Goal: Ask a question

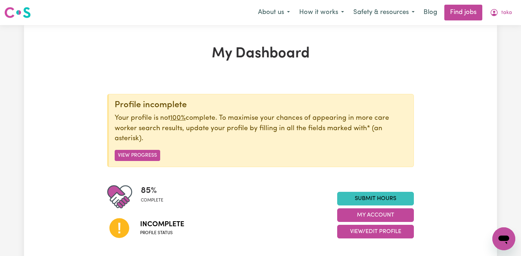
click at [137, 154] on button "View Progress" at bounding box center [138, 155] width 46 height 11
click at [504, 239] on icon "Open messaging window" at bounding box center [504, 239] width 11 height 9
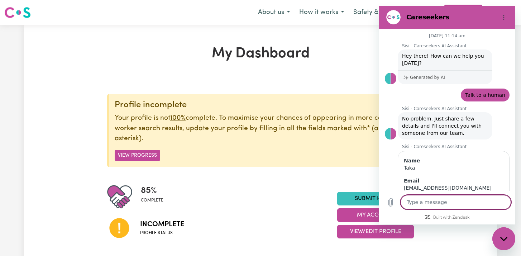
scroll to position [346, 0]
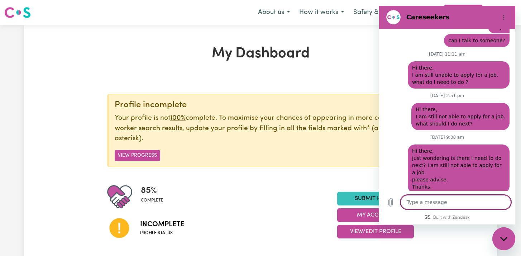
click at [305, 181] on div "Profile incomplete Your profile is not 100% complete. To maximise your chances …" at bounding box center [260, 170] width 307 height 152
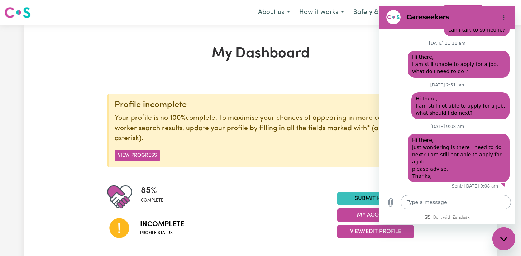
click at [481, 203] on textarea at bounding box center [456, 202] width 110 height 14
type textarea "H"
type textarea "x"
type textarea "Hi"
type textarea "x"
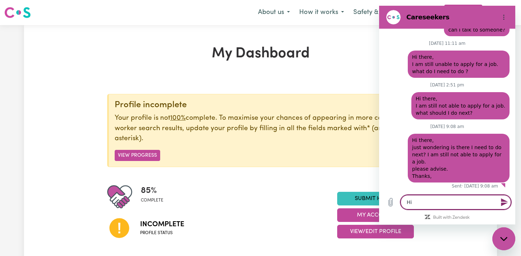
type textarea "Hi"
type textarea "x"
type textarea "Hi t"
type textarea "x"
type textarea "Hi th"
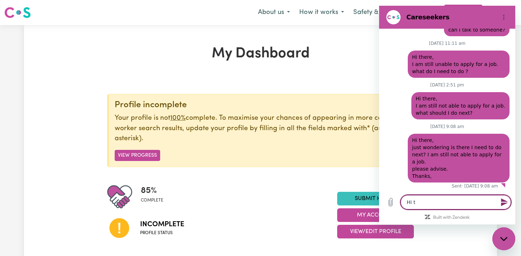
type textarea "x"
type textarea "Hi the"
type textarea "x"
type textarea "Hi ther"
type textarea "x"
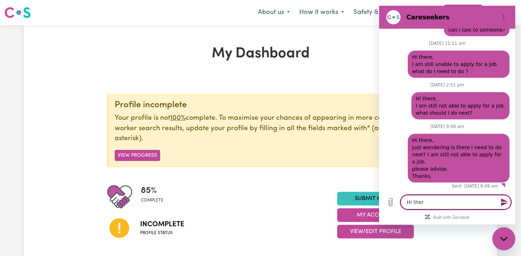
type textarea "Hi there"
type textarea "x"
type textarea "Hi there,"
type textarea "x"
type textarea "Hi there,"
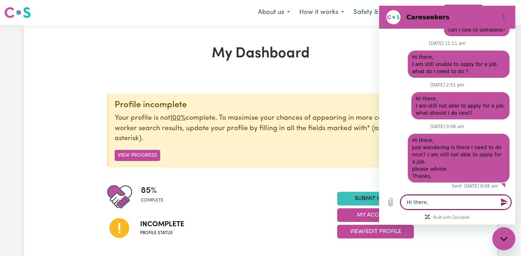
type textarea "x"
type textarea "Hi there, I"
type textarea "x"
type textarea "Hi there, I"
type textarea "x"
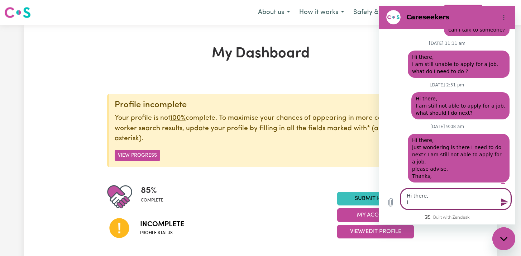
type textarea "Hi there, I a"
type textarea "x"
type textarea "Hi there, I am"
type textarea "x"
type textarea "Hi there, I am"
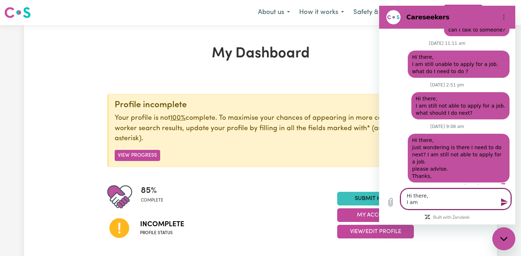
type textarea "x"
type textarea "Hi there, I am s"
type textarea "x"
type textarea "Hi there, I am st"
type textarea "x"
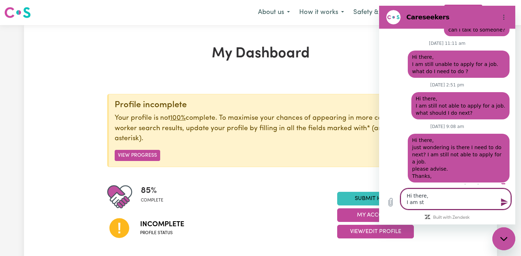
type textarea "Hi there, I am sti"
type textarea "x"
type textarea "Hi there, I am stil"
type textarea "x"
type textarea "Hi there, I am still"
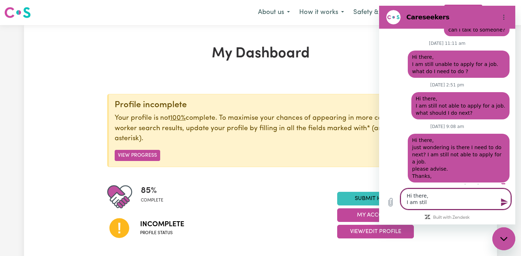
type textarea "x"
type textarea "Hi there, I am still"
type textarea "x"
type textarea "Hi there, I am still n"
type textarea "x"
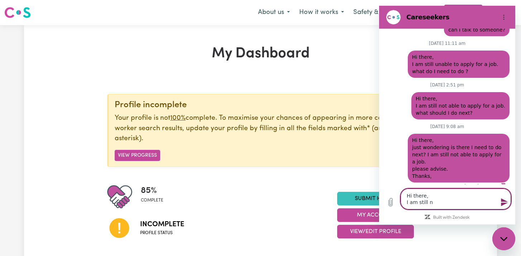
type textarea "Hi there, I am still no"
type textarea "x"
type textarea "Hi there, I am still not"
type textarea "x"
type textarea "Hi there, I am still not"
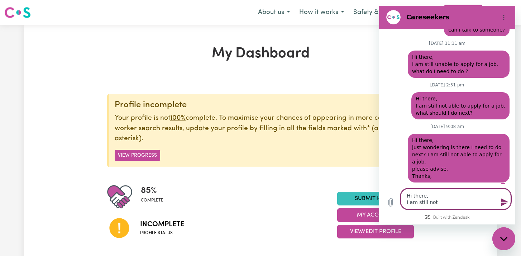
type textarea "x"
type textarea "Hi there, I am still not a"
type textarea "x"
type textarea "Hi there, I am still not ab"
type textarea "x"
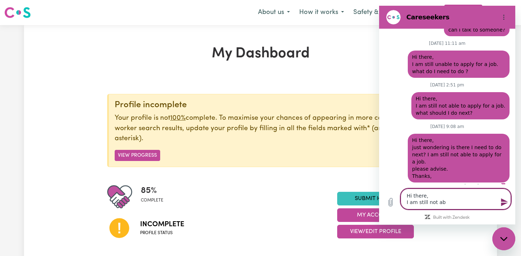
type textarea "Hi there, I am still not abl"
type textarea "x"
type textarea "Hi there, I am still not able"
type textarea "x"
type textarea "Hi there, I am still not able"
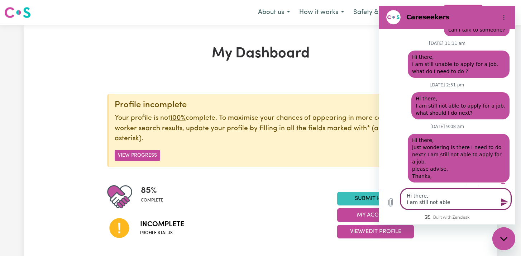
type textarea "x"
type textarea "Hi there, I am still not able t"
type textarea "x"
type textarea "Hi there, I am still not able to"
type textarea "x"
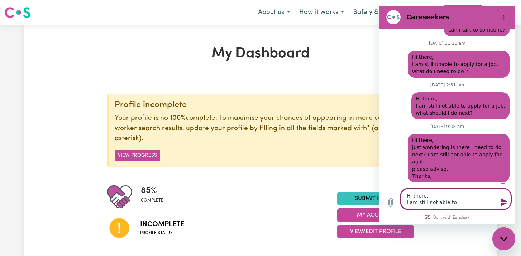
type textarea "Hi there, I am still not able to"
type textarea "x"
type textarea "Hi there, I am still not able to a"
type textarea "x"
type textarea "Hi there, I am still not able to ap"
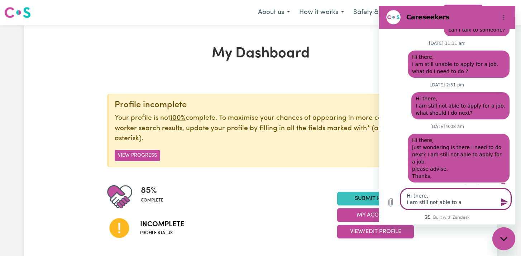
type textarea "x"
type textarea "Hi there, I am still not able to app"
type textarea "x"
type textarea "Hi there, I am still not able to appl"
type textarea "x"
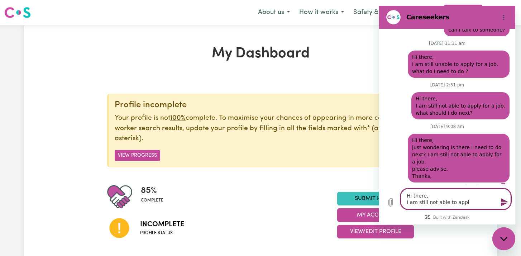
type textarea "Hi there, I am still not able to apply"
type textarea "x"
type textarea "Hi there, I am still not able to apply"
type textarea "x"
type textarea "Hi there, I am still not able to apply f"
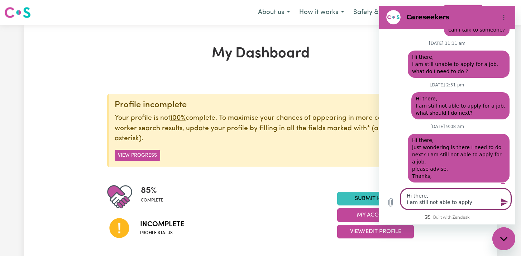
type textarea "x"
type textarea "Hi there, I am still not able to apply fo"
type textarea "x"
type textarea "Hi there, I am still not able to apply for"
type textarea "x"
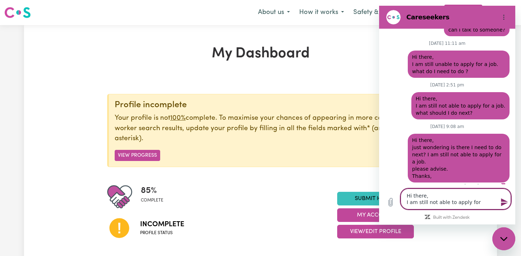
type textarea "Hi there, I am still not able to apply for"
type textarea "x"
type textarea "Hi there, I am still not able to apply for a"
type textarea "x"
type textarea "Hi there, I am still not able to apply for a"
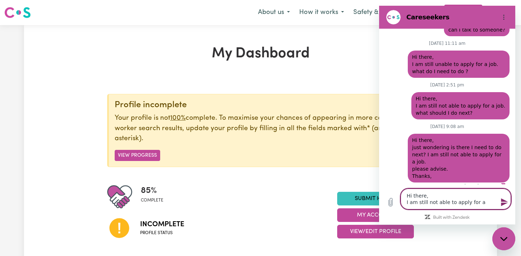
type textarea "x"
type textarea "Hi there, I am still not able to apply for a j"
type textarea "x"
type textarea "Hi there, I am still not able to apply for a jo"
type textarea "x"
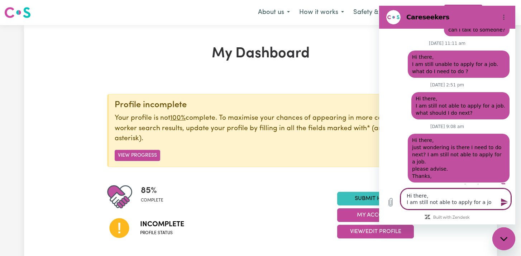
type textarea "Hi there, I am still not able to apply for a job"
type textarea "x"
type textarea "Hi there, I am still not able to apply for a job."
type textarea "x"
type textarea "Hi there, I am still not able to apply for a job."
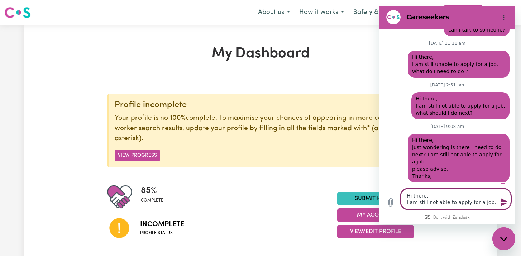
type textarea "x"
type textarea "Hi there, I am still not able to apply for a job. I"
type textarea "x"
type textarea "Hi there, I am still not able to apply for a job. Is"
type textarea "x"
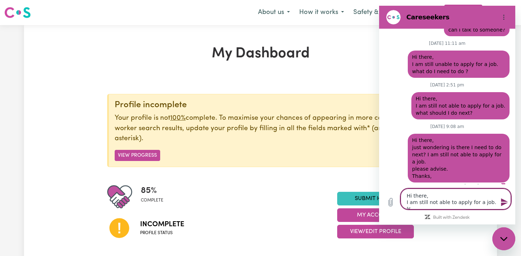
type textarea "Hi there, I am still not able to apply for a job. Is"
type textarea "x"
type textarea "Hi there, I am still not able to apply for a job. Is t"
type textarea "x"
type textarea "Hi there, I am still not able to apply for a job. Is th"
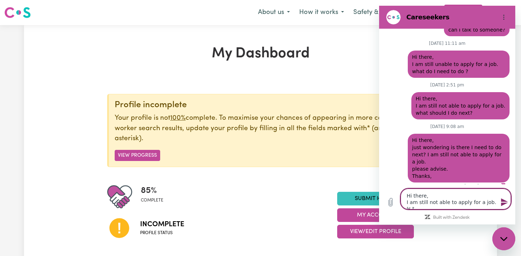
type textarea "x"
type textarea "Hi there, I am still not able to apply for a job. Is the"
type textarea "x"
type textarea "Hi there, I am still not able to apply for a job. Is ther"
type textarea "x"
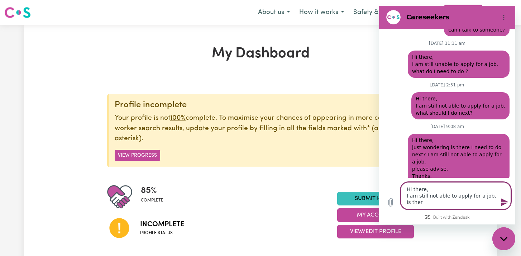
type textarea "Hi there, I am still not able to apply for a job. Is there"
type textarea "x"
type textarea "Hi there, I am still not able to apply for a job. Is there"
type textarea "x"
type textarea "Hi there, I am still not able to apply for a job. Is there a"
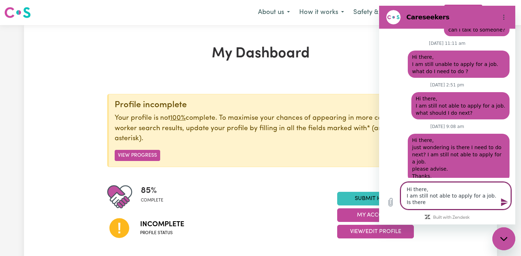
type textarea "x"
type textarea "Hi there, I am still not able to apply for a job. Is there an"
type textarea "x"
type textarea "Hi there, I am still not able to apply for a job. Is there any"
type textarea "x"
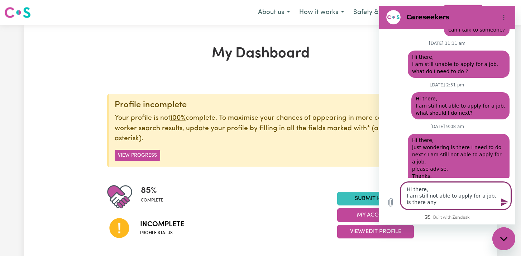
type textarea "Hi there, I am still not able to apply for a job. Is there any"
type textarea "x"
type textarea "Hi there, I am still not able to apply for a job. Is there any i"
type textarea "x"
type textarea "Hi there, I am still not able to apply for a job. Is there any is"
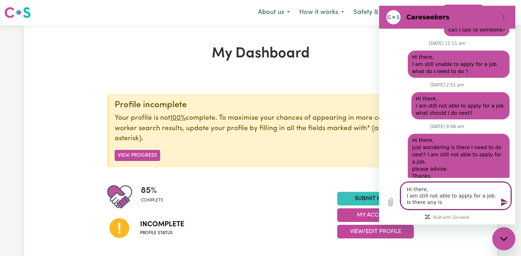
type textarea "x"
type textarea "Hi there, I am still not able to apply for a job. Is there any iss"
type textarea "x"
type textarea "Hi there, I am still not able to apply for a job. Is there any issu"
type textarea "x"
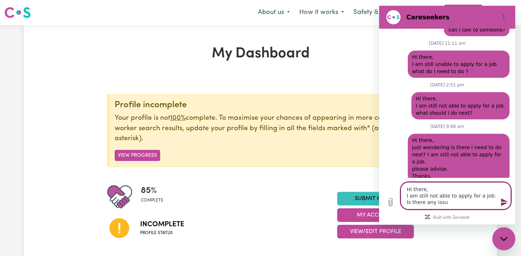
type textarea "Hi there, I am still not able to apply for a job. Is there any issue"
type textarea "x"
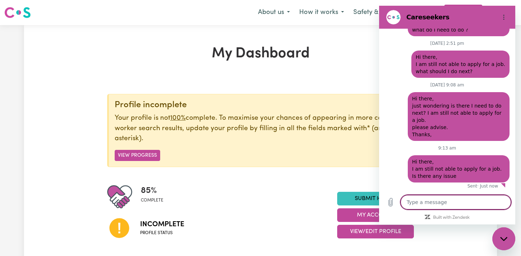
type textarea "x"
type textarea "?"
type textarea "x"
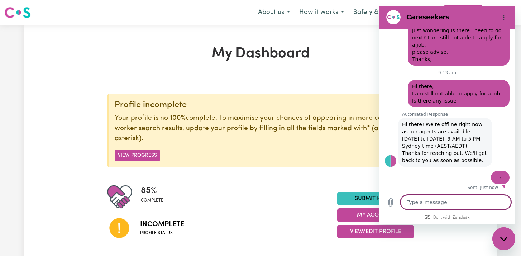
scroll to position [475, 0]
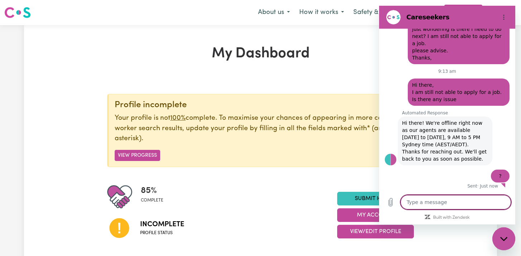
click at [501, 235] on div "Close messaging window" at bounding box center [504, 239] width 22 height 22
type textarea "x"
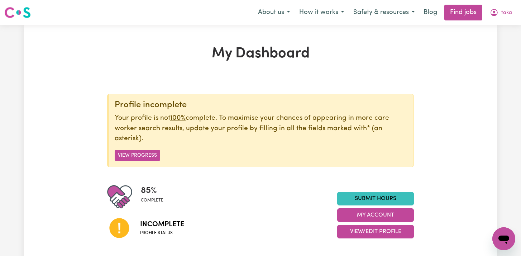
click at [276, 95] on div "Profile incomplete Your profile is not 100% complete. To maximise your chances …" at bounding box center [260, 130] width 307 height 73
